Goal: Information Seeking & Learning: Learn about a topic

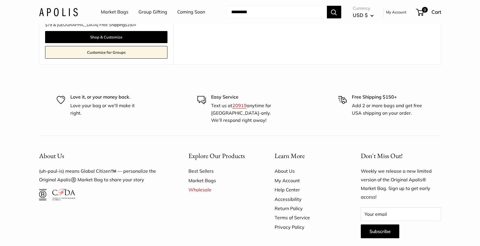
scroll to position [643, 0]
click at [290, 169] on link "About Us" at bounding box center [308, 170] width 66 height 9
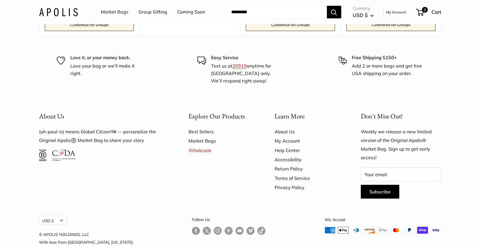
scroll to position [1623, 0]
